Goal: Task Accomplishment & Management: Manage account settings

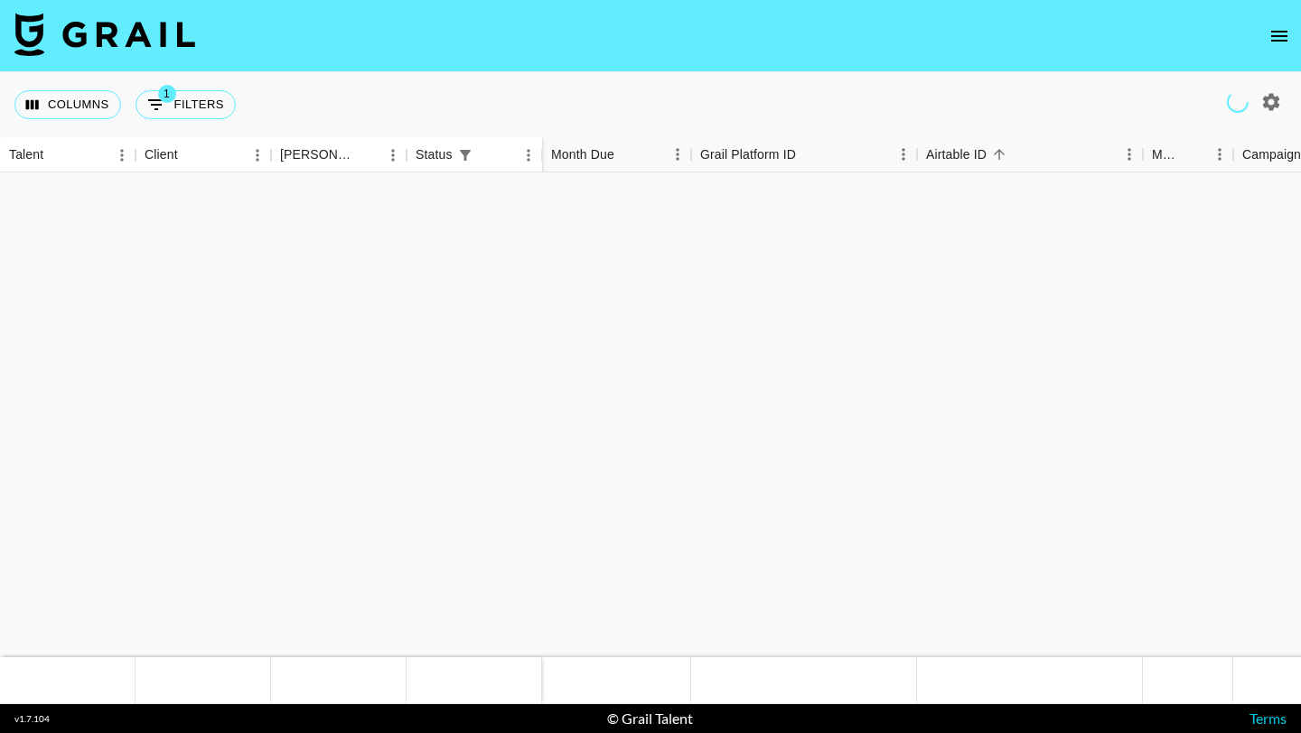
scroll to position [667, 0]
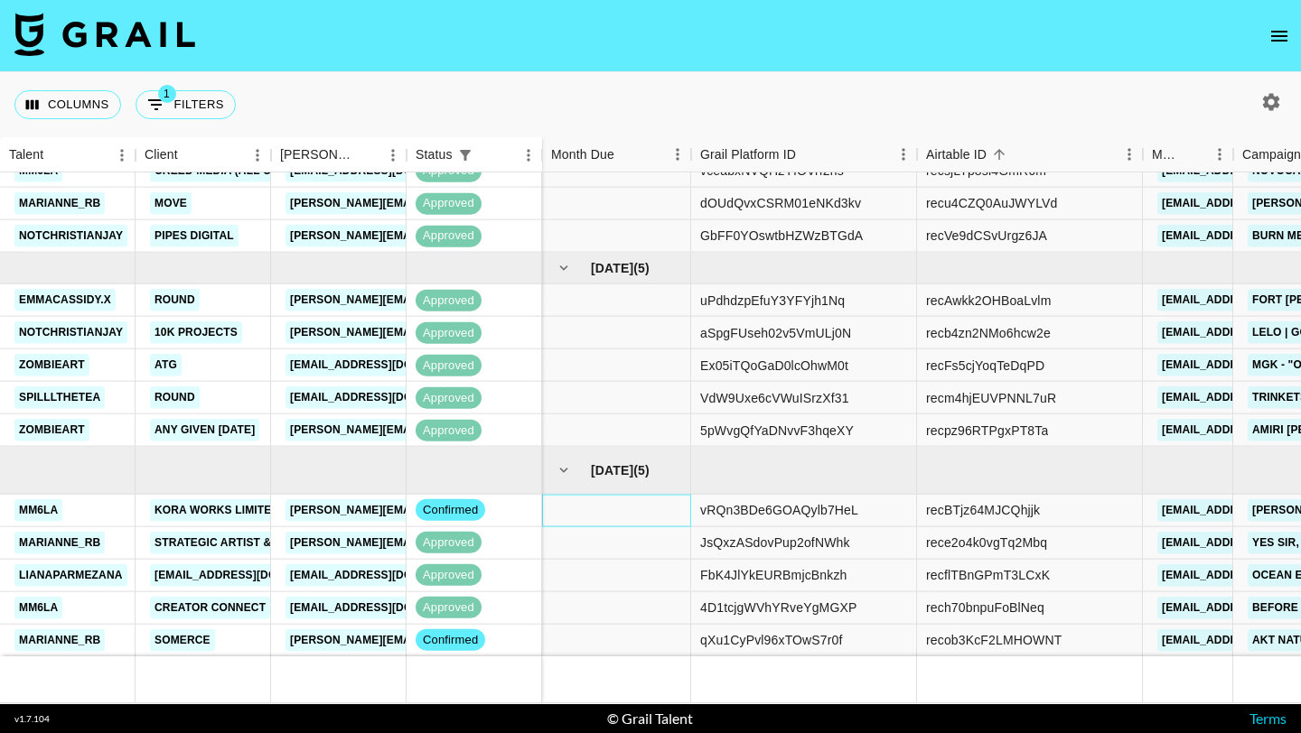
click at [616, 512] on div at bounding box center [616, 510] width 149 height 33
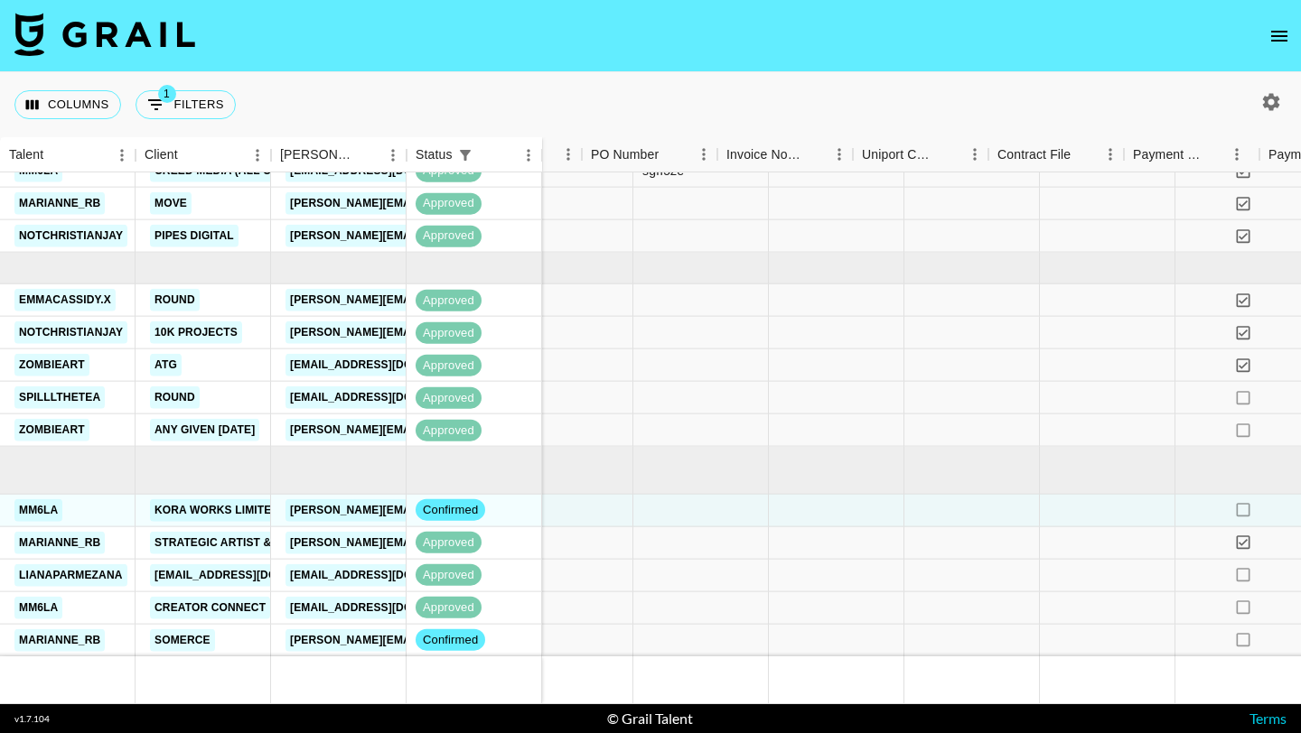
scroll to position [667, 2232]
